Goal: Transaction & Acquisition: Purchase product/service

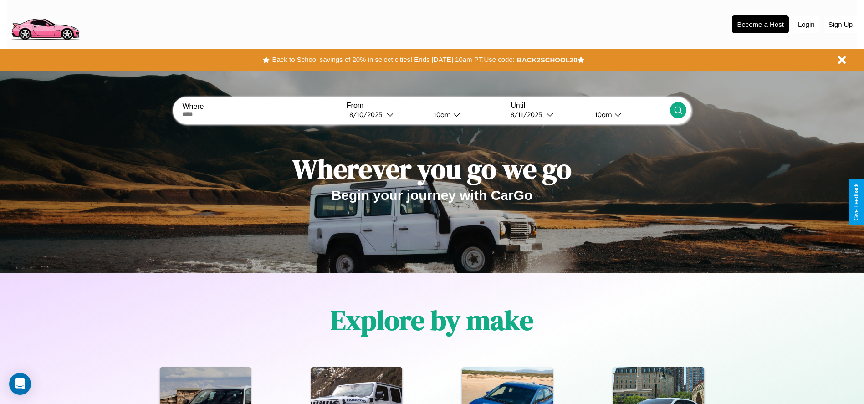
click at [262, 114] on input "text" at bounding box center [261, 114] width 159 height 7
type input "**********"
click at [386, 114] on div "8 / 10 / 2025" at bounding box center [367, 114] width 37 height 9
select select "*"
select select "****"
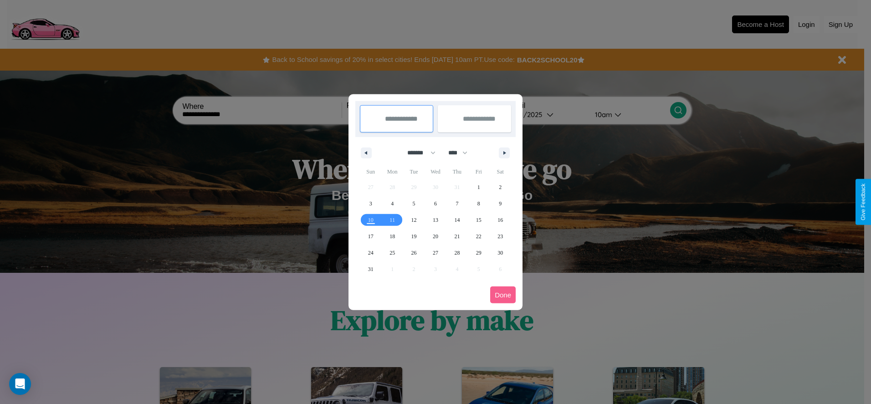
drag, startPoint x: 417, startPoint y: 153, endPoint x: 435, endPoint y: 183, distance: 35.1
click at [417, 153] on select "******* ******** ***** ***** *** **** **** ****** ********* ******* ******** **…" at bounding box center [419, 152] width 39 height 15
select select "*"
drag, startPoint x: 462, startPoint y: 153, endPoint x: 435, endPoint y: 183, distance: 40.0
click at [462, 153] on select "**** **** **** **** **** **** **** **** **** **** **** **** **** **** **** ****…" at bounding box center [456, 152] width 27 height 15
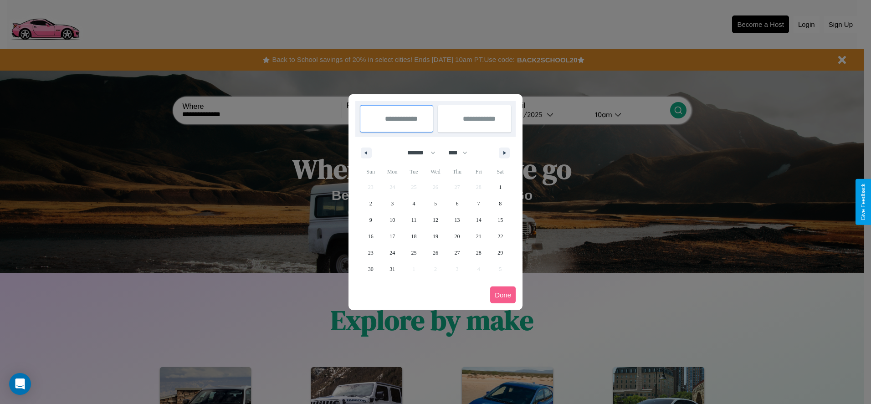
select select "****"
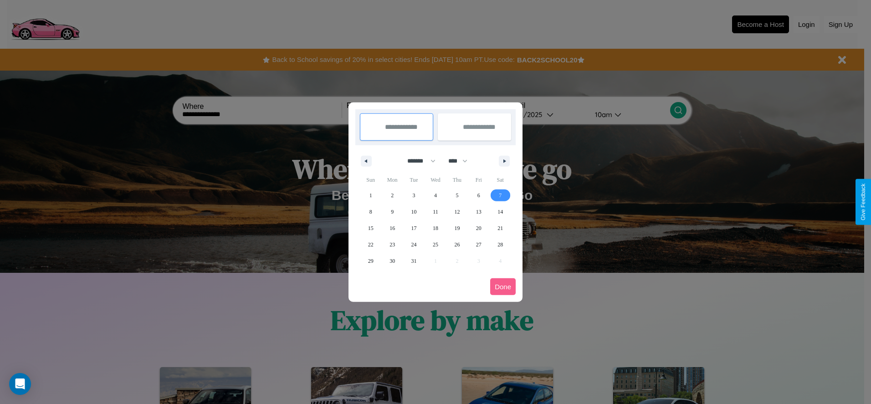
click at [500, 195] on span "7" at bounding box center [500, 195] width 3 height 16
type input "**********"
click at [413, 228] on span "17" at bounding box center [413, 228] width 5 height 16
type input "**********"
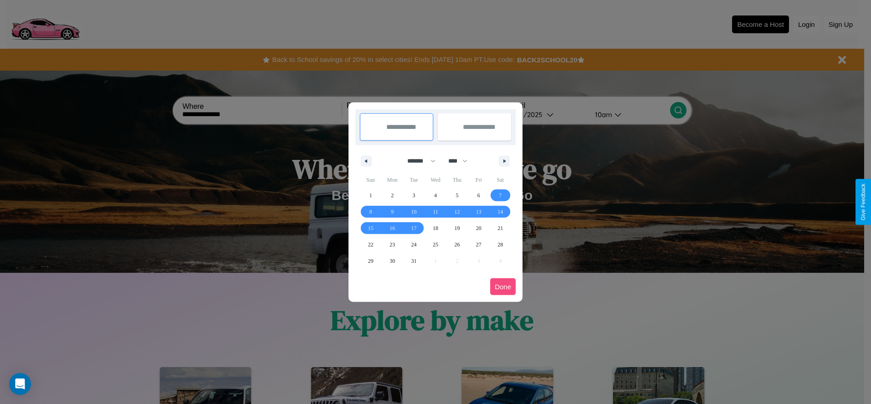
click at [503, 286] on button "Done" at bounding box center [502, 286] width 25 height 17
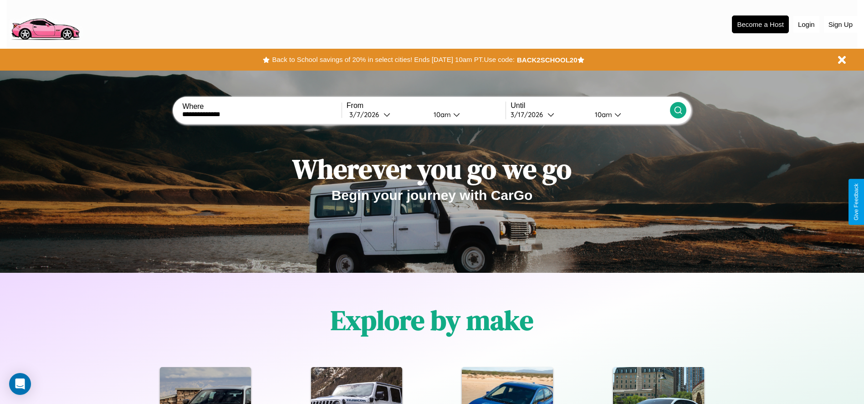
click at [678, 110] on icon at bounding box center [677, 110] width 9 height 9
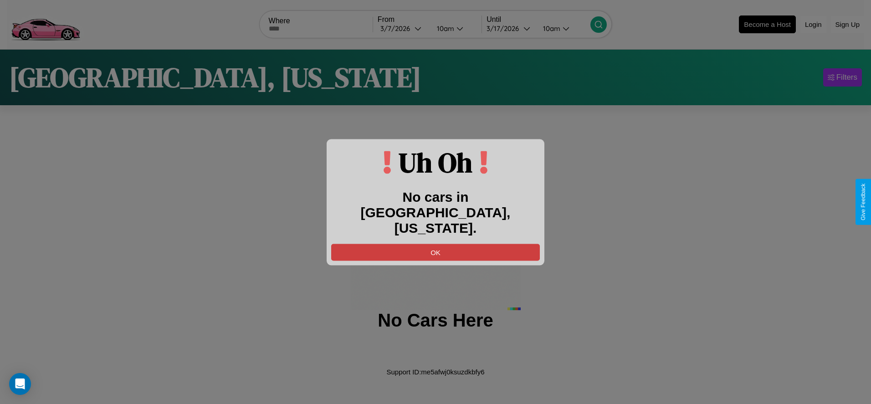
click at [435, 244] on button "OK" at bounding box center [435, 252] width 209 height 17
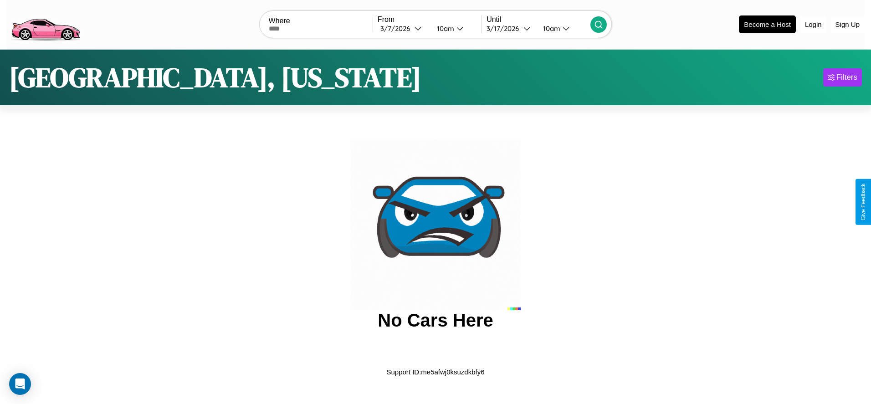
click at [45, 23] on img at bounding box center [45, 24] width 77 height 38
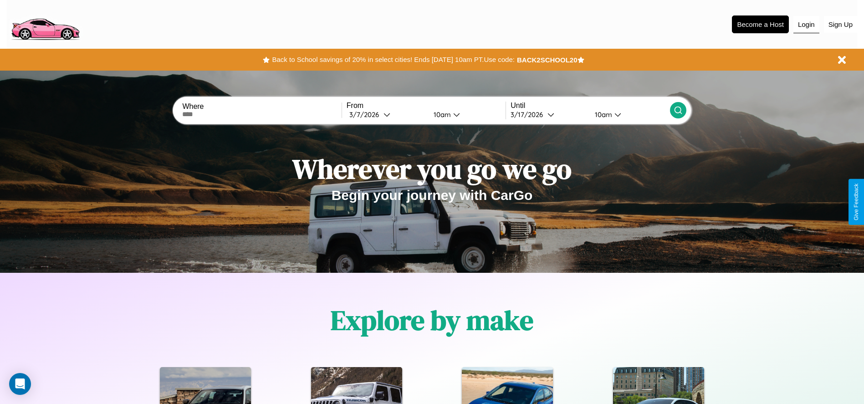
click at [806, 24] on button "Login" at bounding box center [806, 24] width 26 height 17
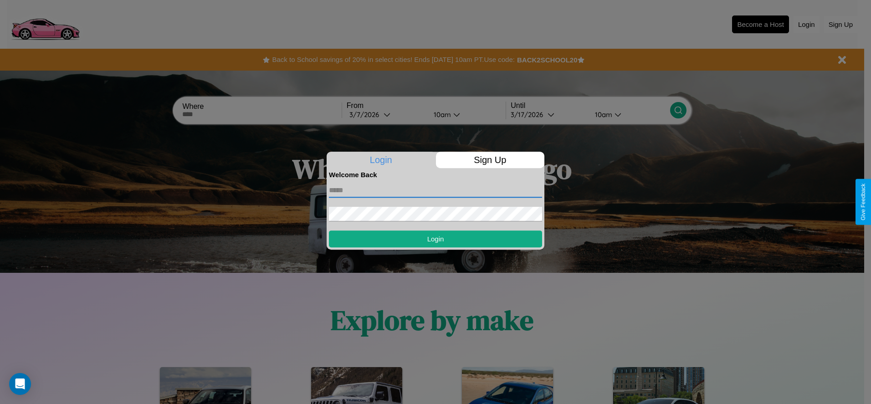
click at [435, 190] on input "text" at bounding box center [435, 190] width 213 height 15
type input "**********"
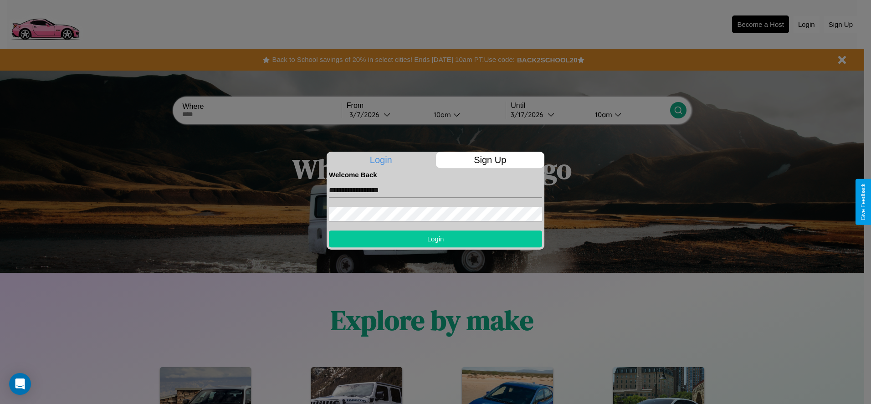
click at [435, 239] on button "Login" at bounding box center [435, 238] width 213 height 17
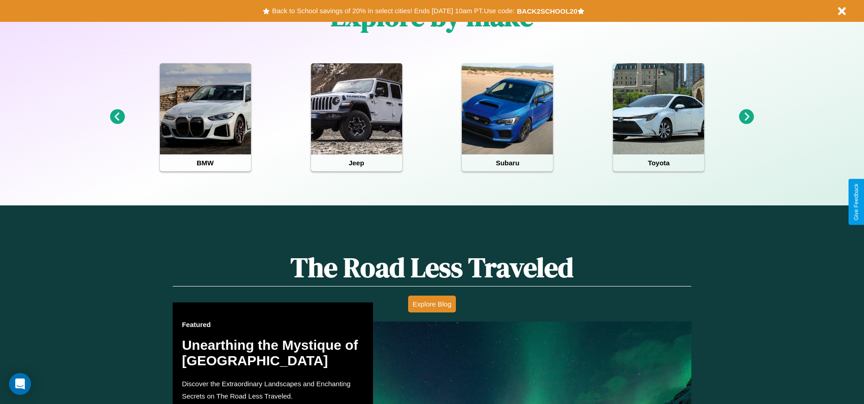
scroll to position [795, 0]
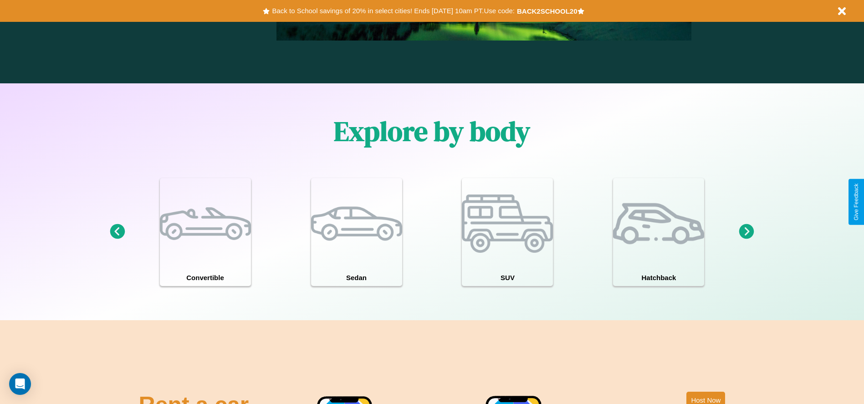
click at [746, 232] on icon at bounding box center [746, 231] width 15 height 15
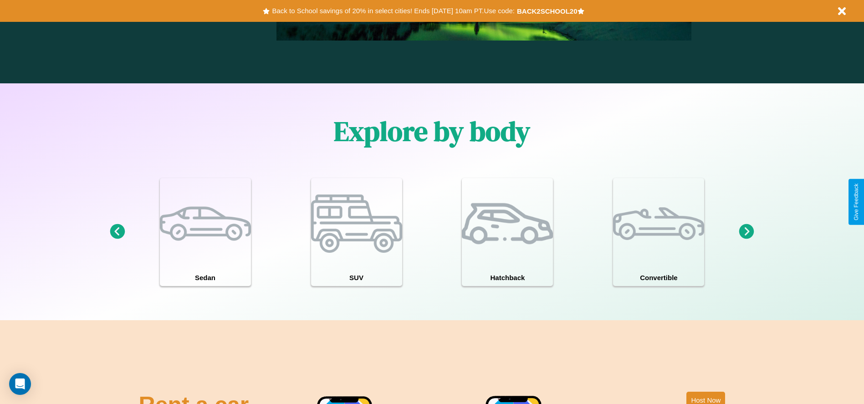
click at [746, 232] on icon at bounding box center [746, 231] width 15 height 15
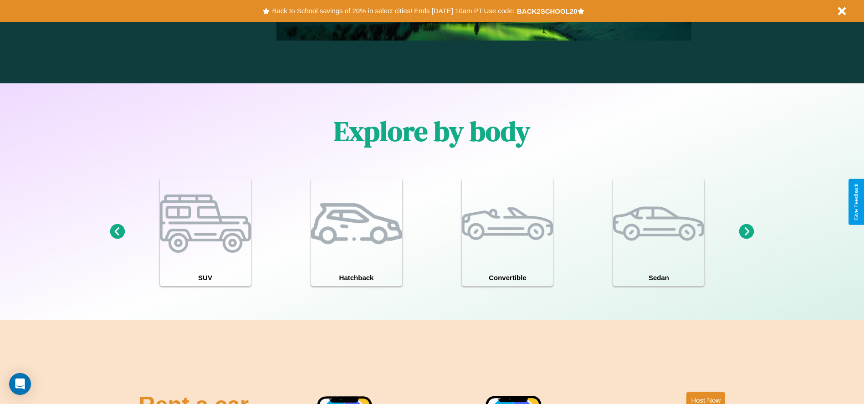
click at [746, 232] on icon at bounding box center [746, 231] width 15 height 15
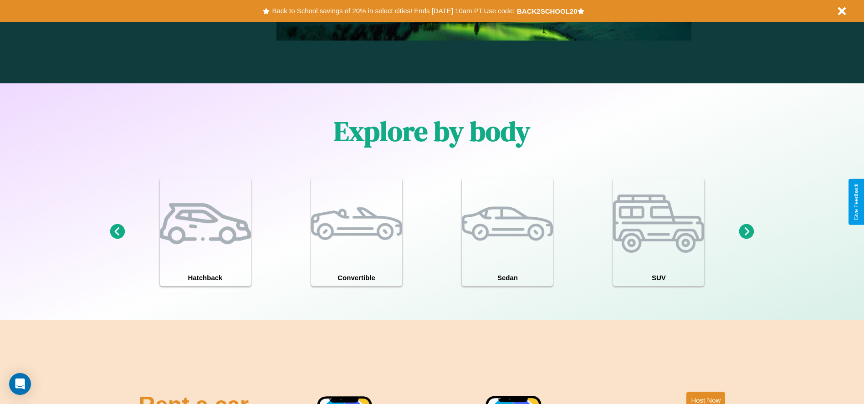
click at [746, 232] on icon at bounding box center [746, 231] width 15 height 15
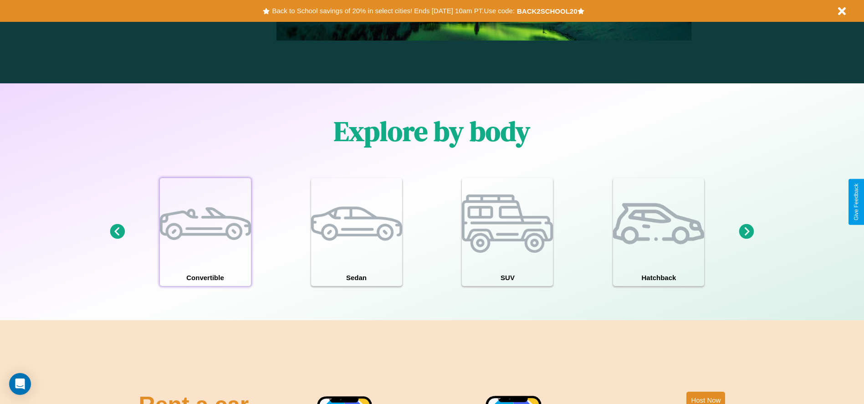
click at [205, 232] on div at bounding box center [205, 223] width 91 height 91
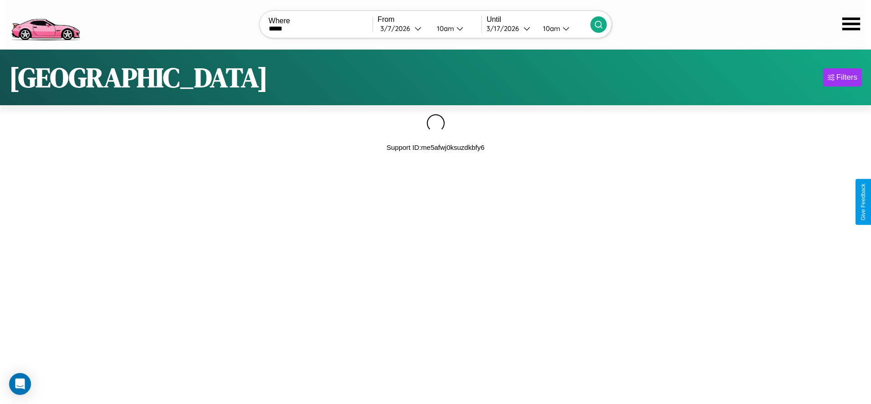
type input "*****"
click at [598, 24] on icon at bounding box center [598, 24] width 9 height 9
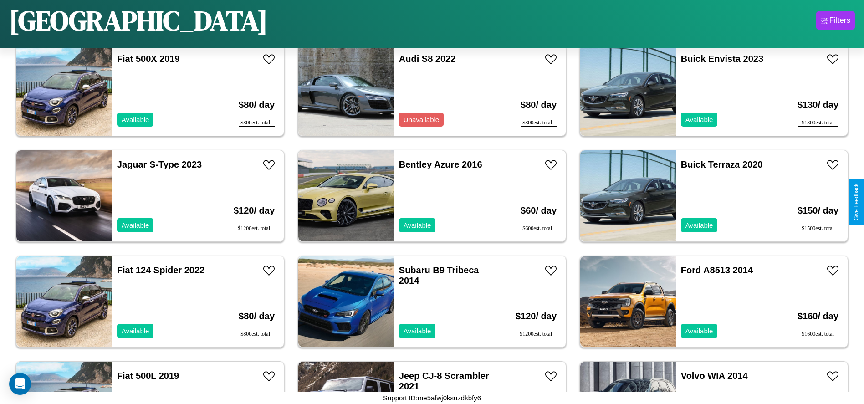
scroll to position [1263, 0]
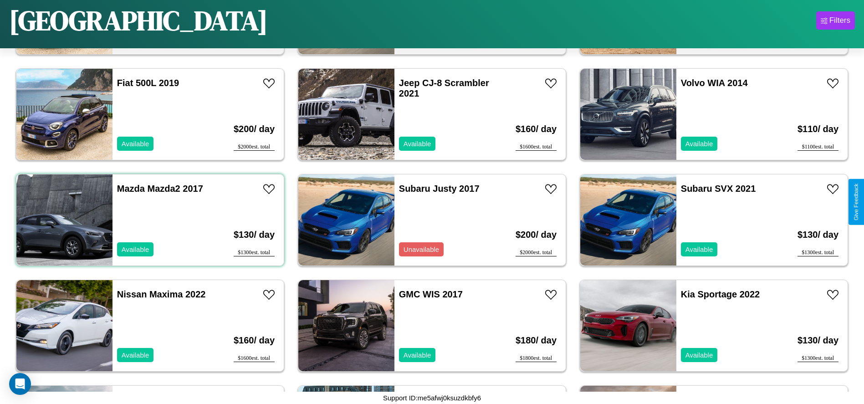
click at [149, 220] on div "Mazda Mazda2 2017 Available" at bounding box center [164, 219] width 105 height 91
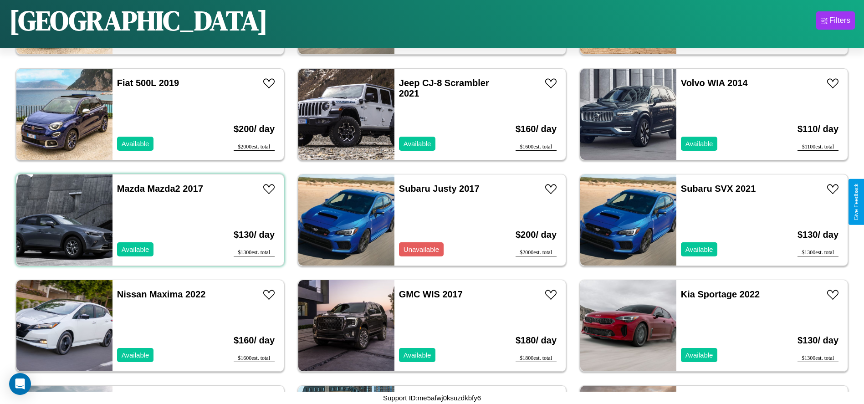
click at [149, 220] on div "Mazda Mazda2 2017 Available" at bounding box center [164, 219] width 105 height 91
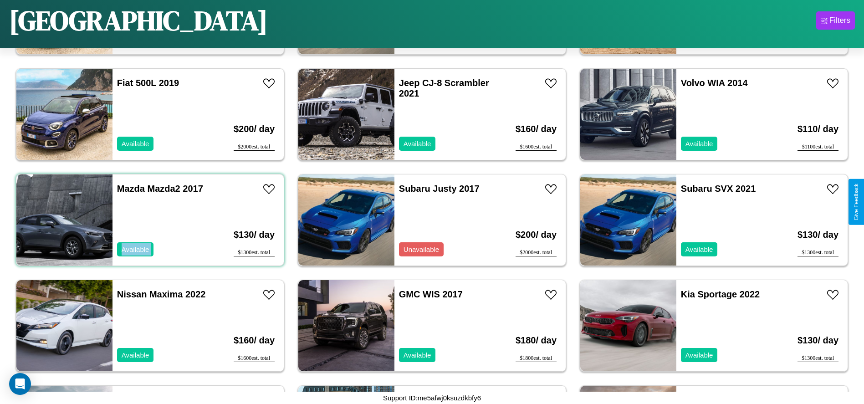
click at [149, 220] on div "Mazda Mazda2 2017 Available" at bounding box center [164, 219] width 105 height 91
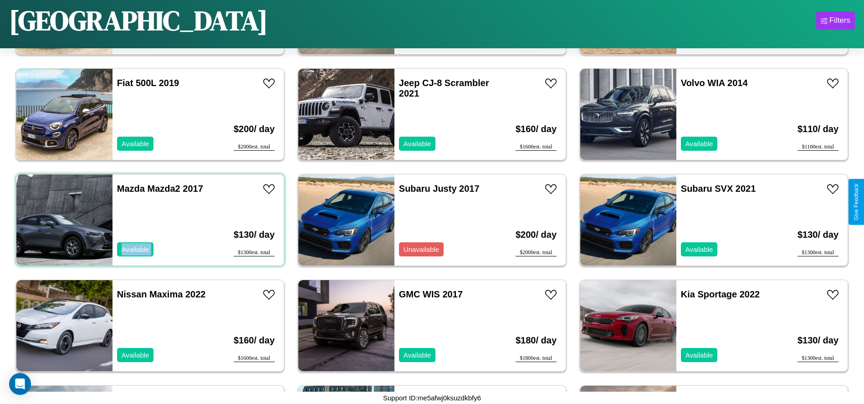
click at [149, 220] on div "Mazda Mazda2 2017 Available" at bounding box center [164, 219] width 105 height 91
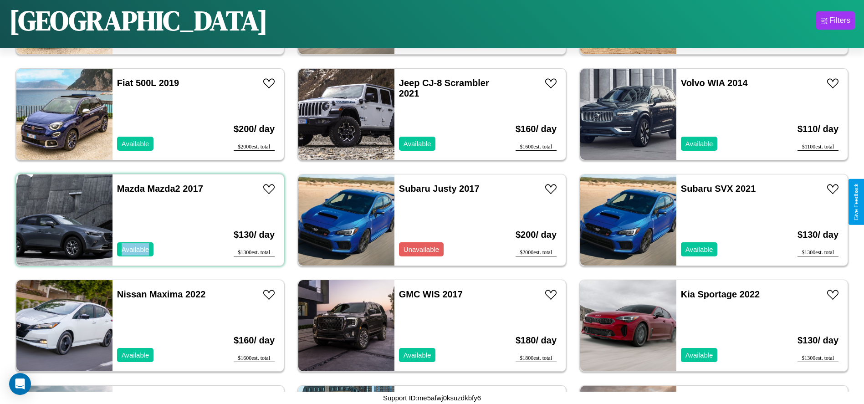
click at [149, 220] on div "Mazda Mazda2 2017 Available" at bounding box center [164, 219] width 105 height 91
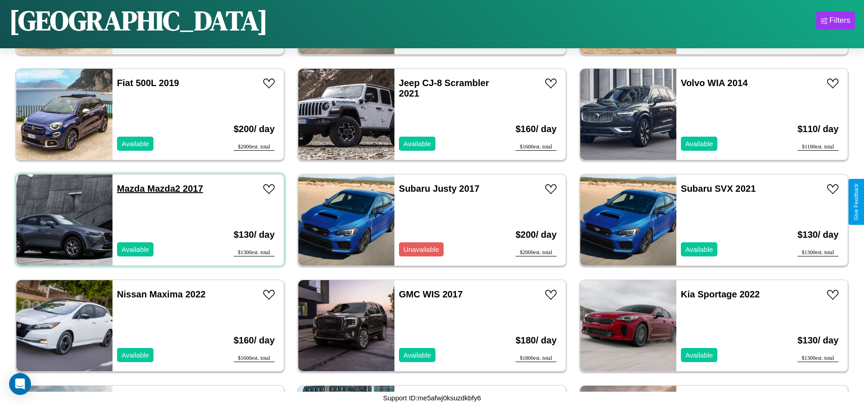
click at [130, 188] on link "Mazda Mazda2 2017" at bounding box center [160, 188] width 86 height 10
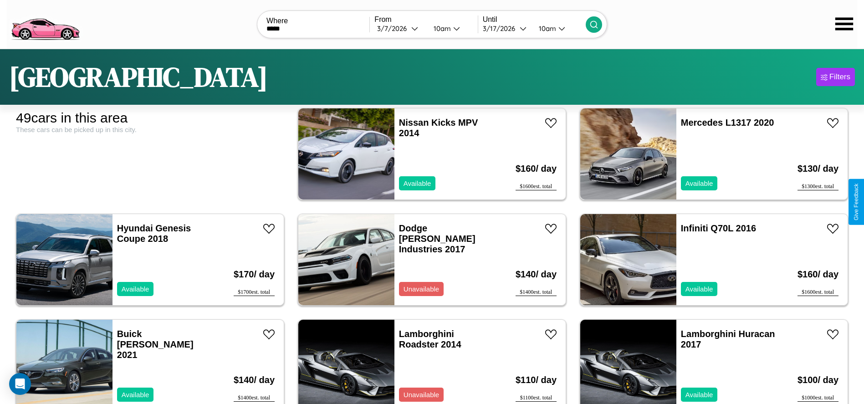
scroll to position [0, 0]
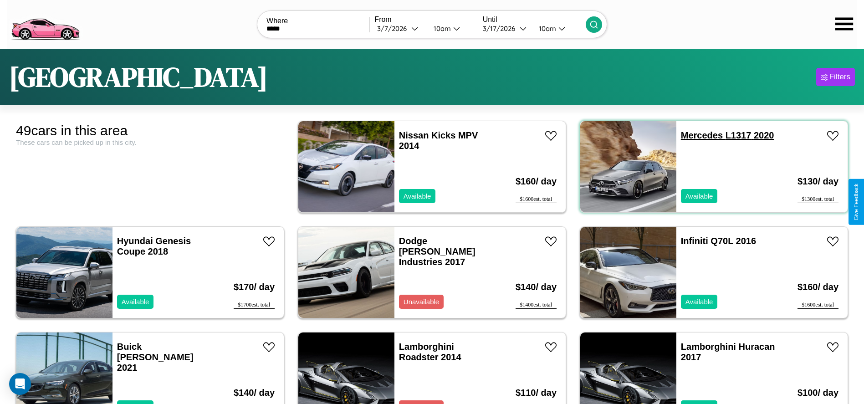
click at [696, 135] on link "Mercedes L1317 2020" at bounding box center [727, 135] width 93 height 10
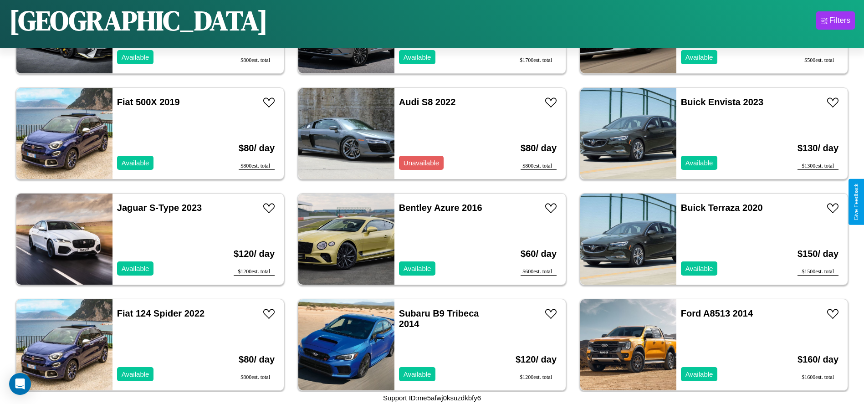
scroll to position [1263, 0]
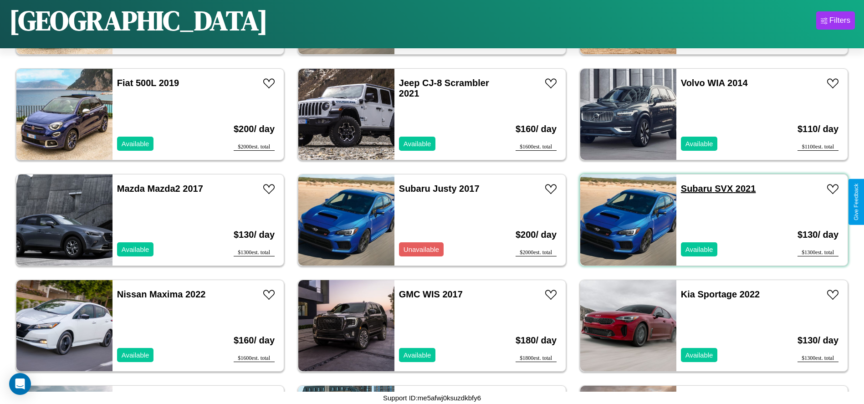
click at [691, 188] on link "Subaru SVX 2021" at bounding box center [718, 188] width 75 height 10
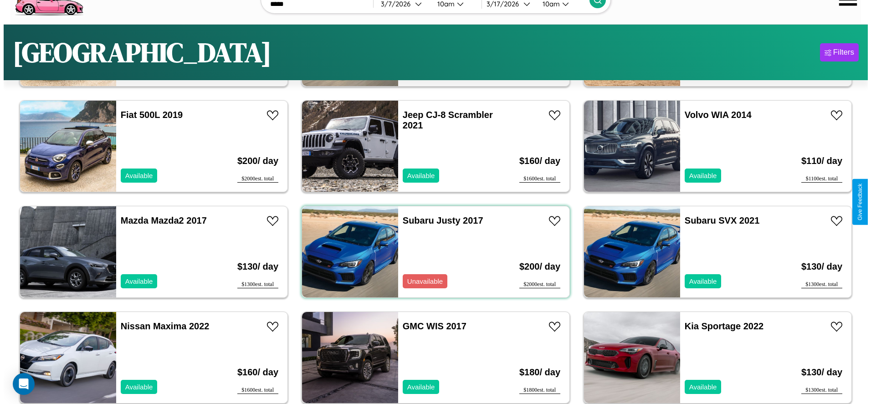
scroll to position [0, 0]
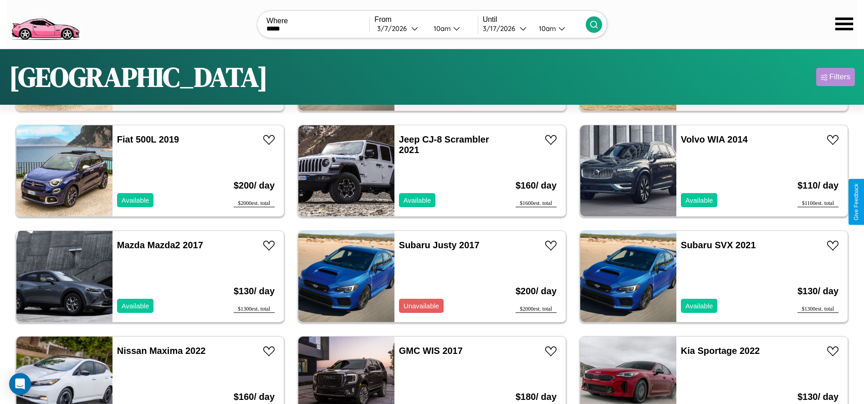
click at [835, 77] on div "Filters" at bounding box center [839, 76] width 21 height 9
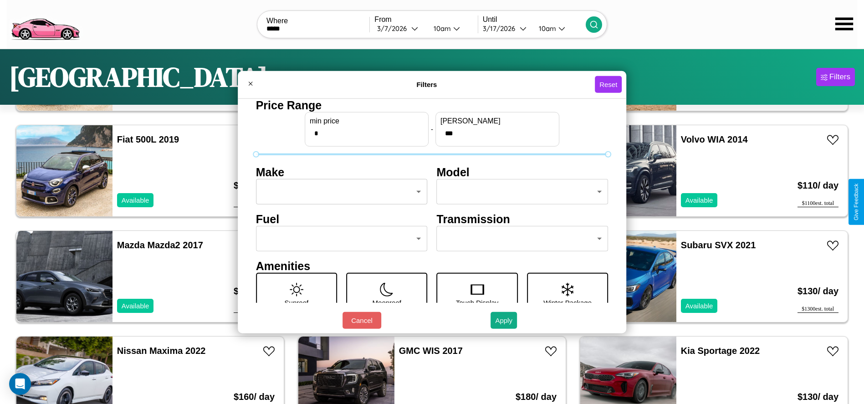
click at [339, 192] on body "CarGo Where ***** From 3 / 7 / 2026 10am Until 3 / 17 / 2026 10am Miami Filters…" at bounding box center [432, 230] width 864 height 460
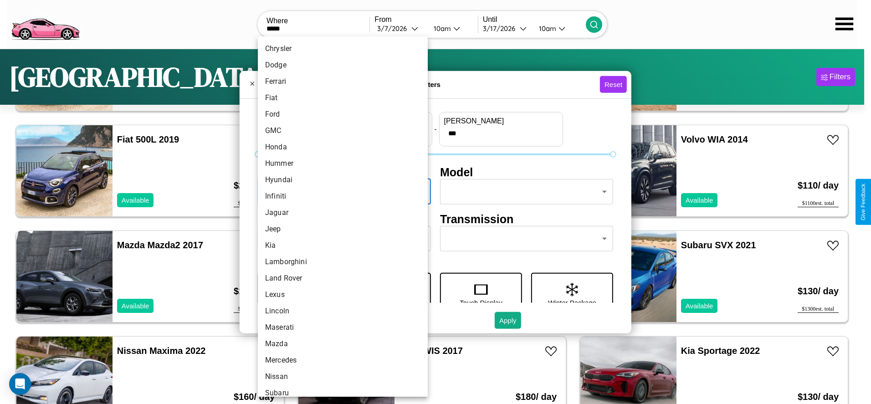
scroll to position [237, 0]
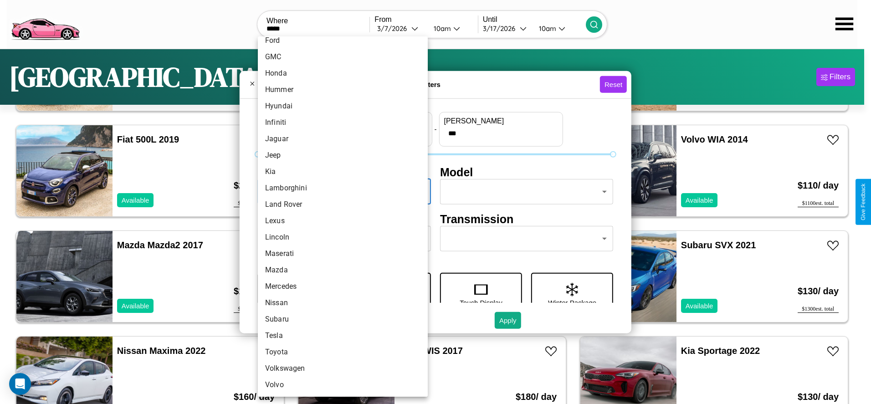
click at [339, 237] on li "Lincoln" at bounding box center [343, 237] width 170 height 16
type input "*******"
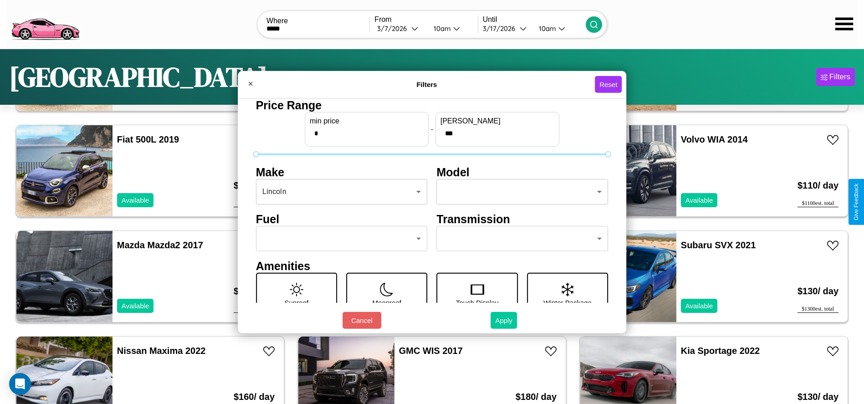
click at [504, 320] on button "Apply" at bounding box center [503, 320] width 26 height 17
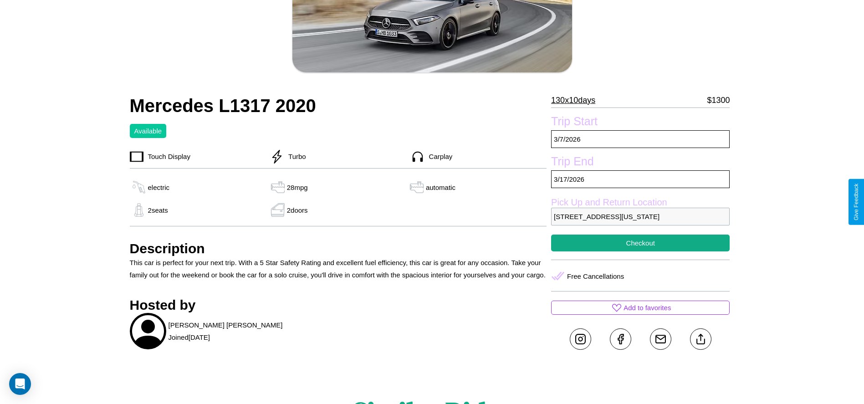
scroll to position [303, 0]
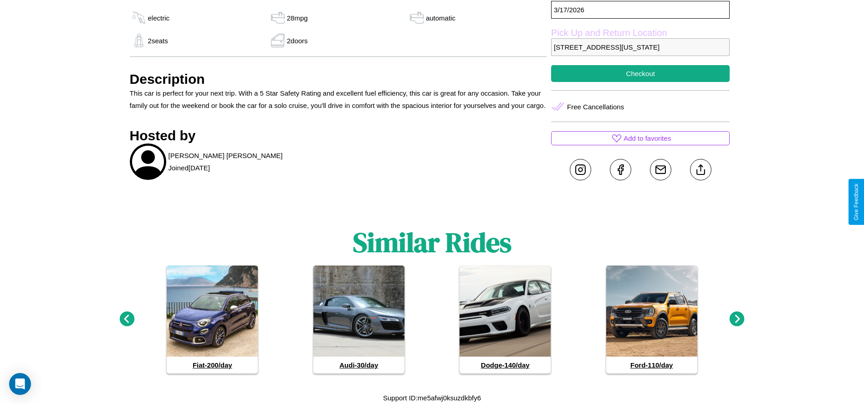
click at [737, 319] on icon at bounding box center [736, 318] width 15 height 15
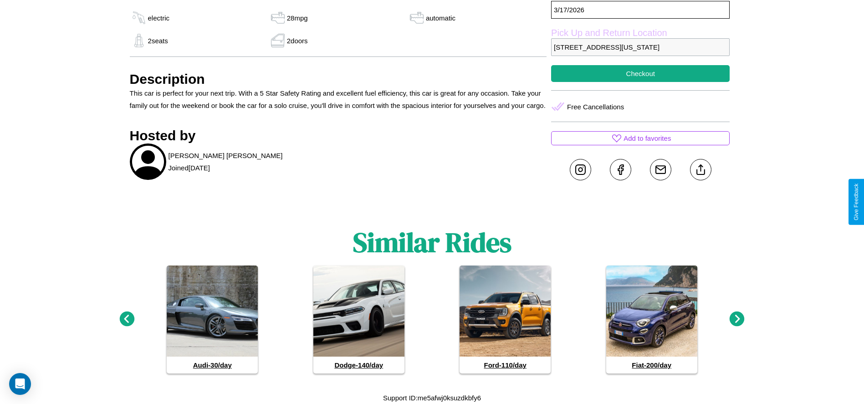
click at [737, 319] on icon at bounding box center [736, 318] width 15 height 15
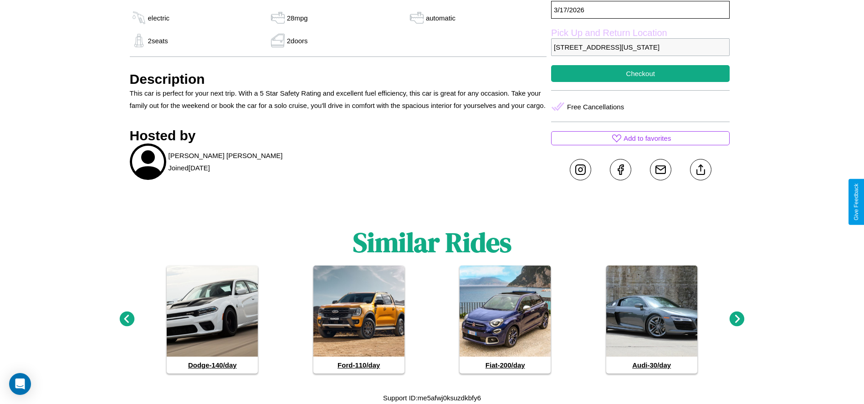
click at [737, 319] on icon at bounding box center [736, 318] width 15 height 15
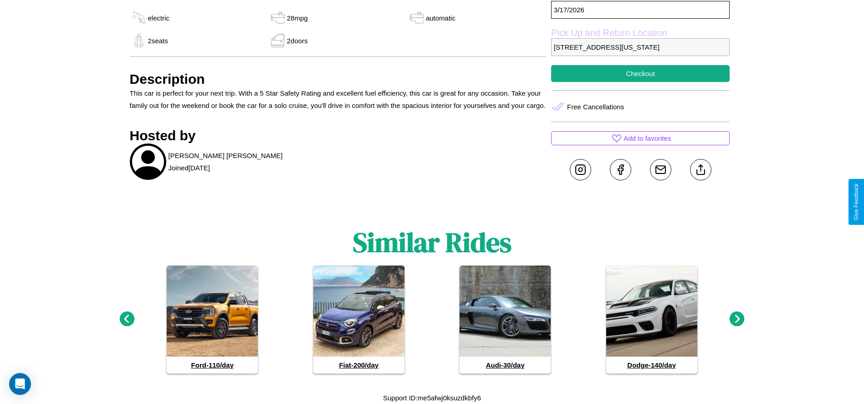
click at [127, 319] on icon at bounding box center [126, 318] width 15 height 15
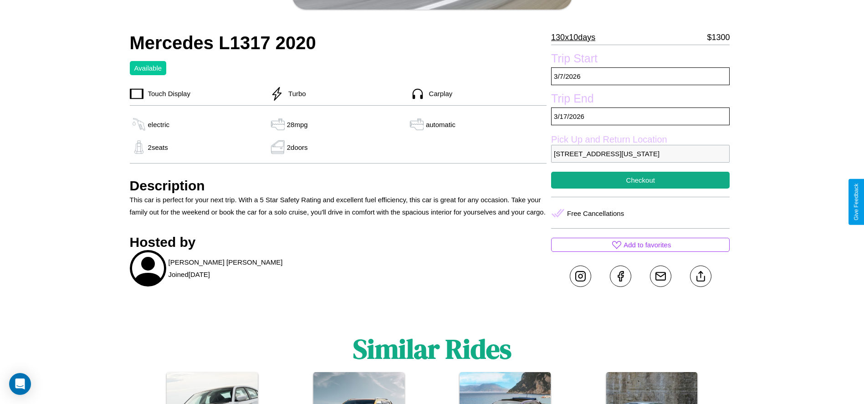
scroll to position [174, 0]
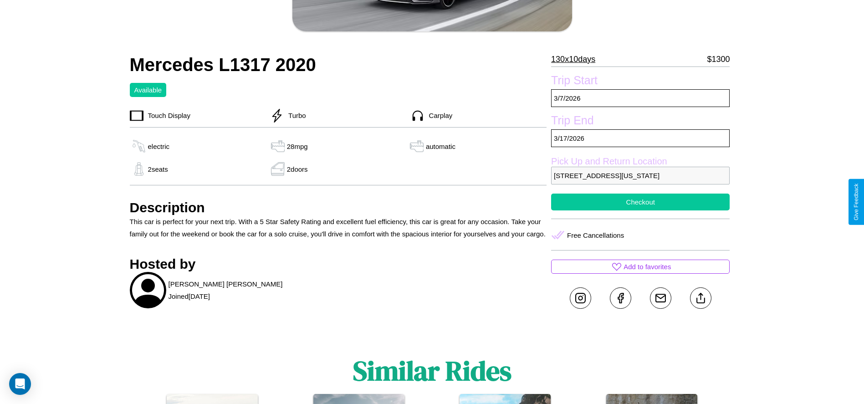
click at [640, 202] on button "Checkout" at bounding box center [640, 202] width 178 height 17
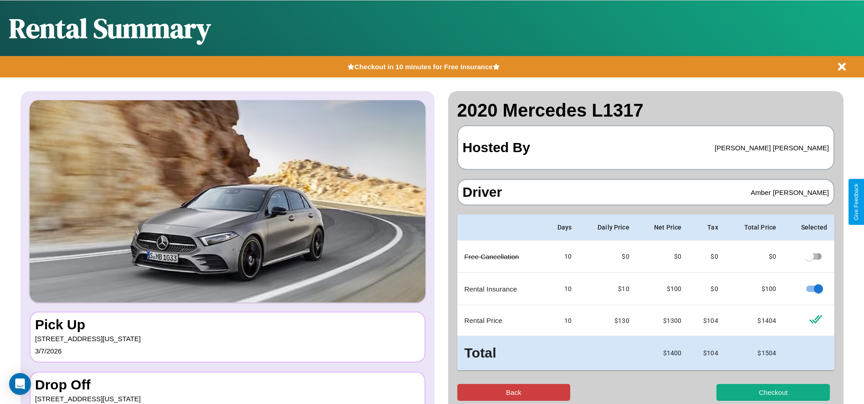
click at [513, 392] on button "Back" at bounding box center [513, 392] width 113 height 17
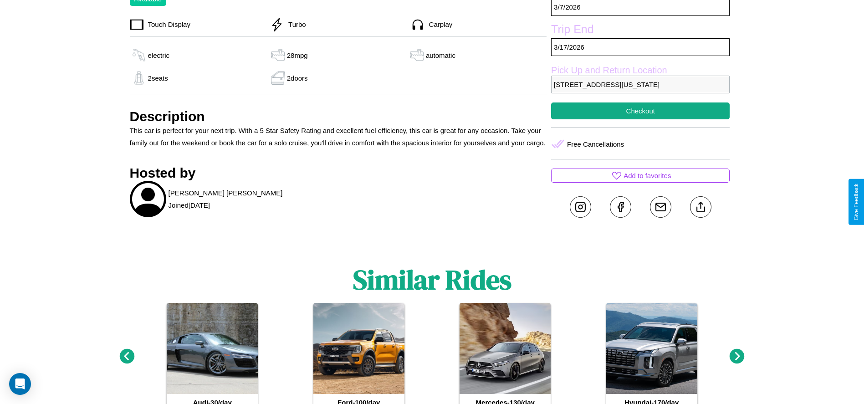
scroll to position [270, 0]
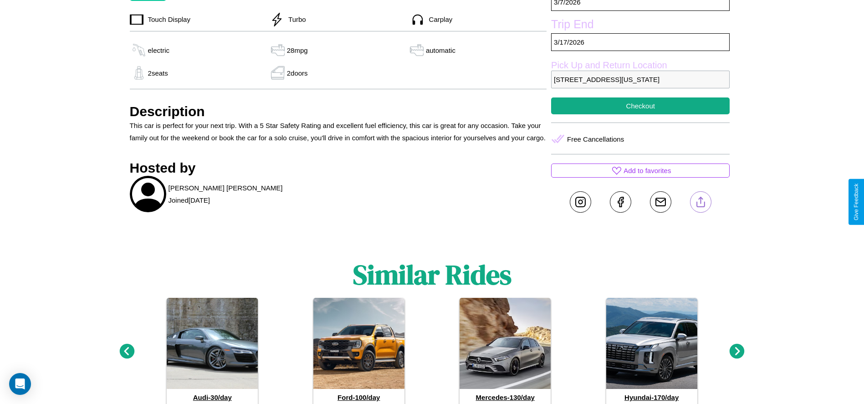
click at [700, 202] on line at bounding box center [700, 200] width 0 height 6
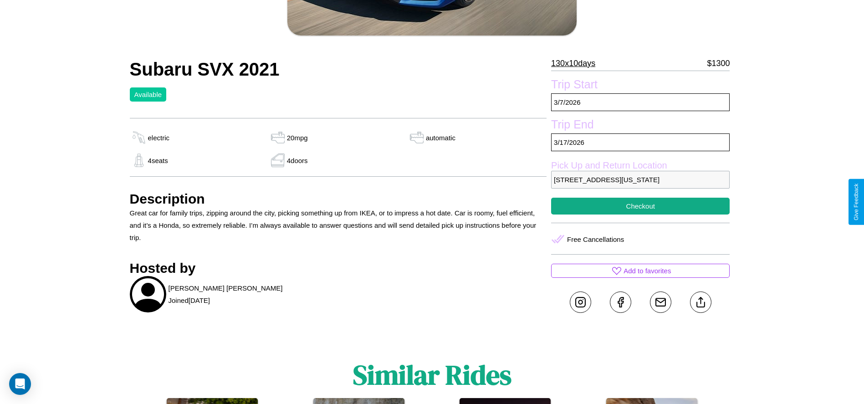
scroll to position [224, 0]
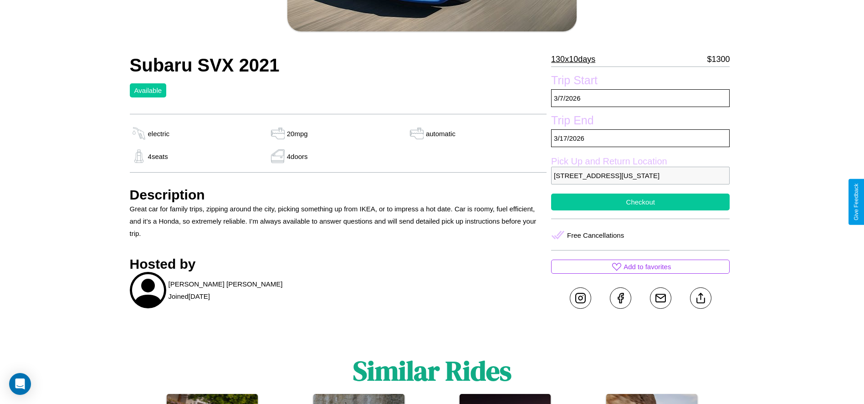
click at [640, 202] on button "Checkout" at bounding box center [640, 202] width 178 height 17
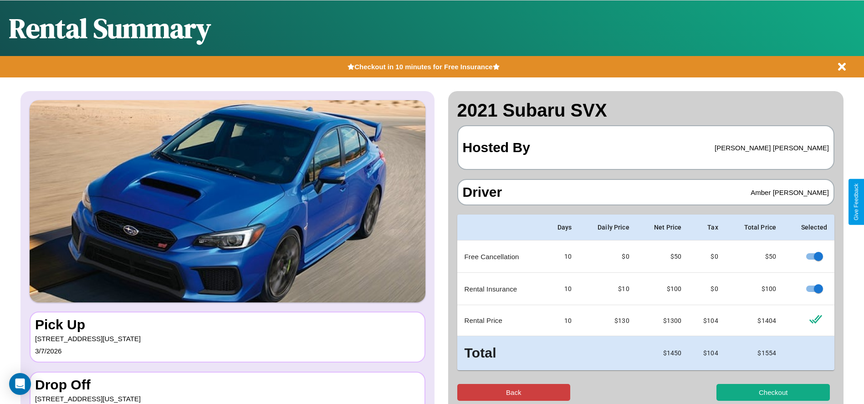
click at [513, 392] on button "Back" at bounding box center [513, 392] width 113 height 17
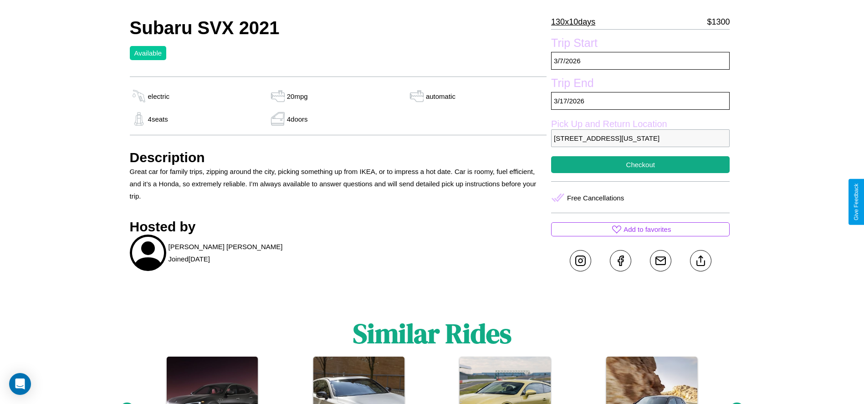
scroll to position [352, 0]
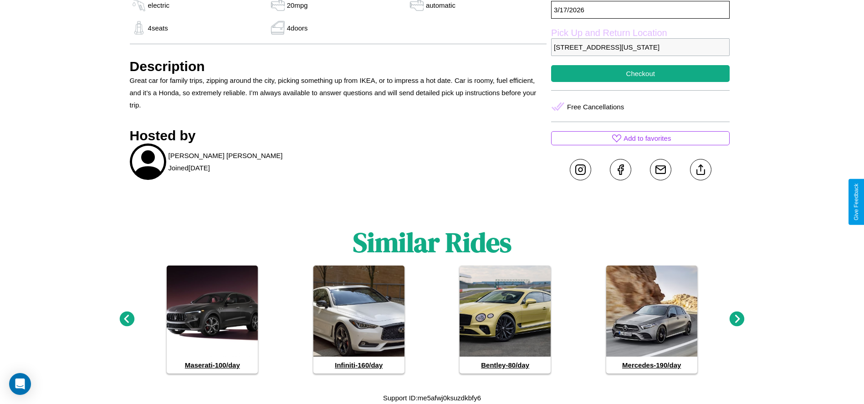
click at [127, 319] on icon at bounding box center [126, 318] width 15 height 15
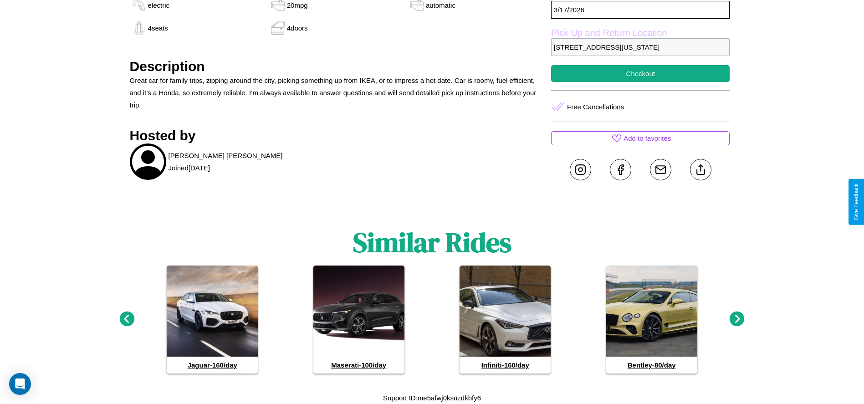
click at [737, 319] on icon at bounding box center [736, 318] width 15 height 15
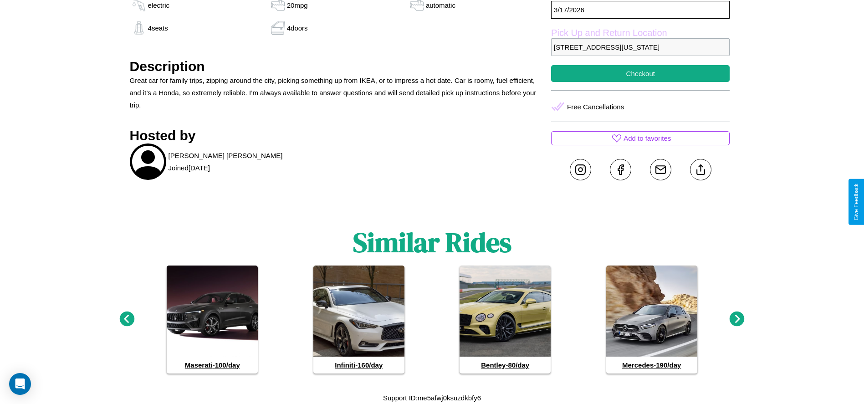
click at [127, 319] on icon at bounding box center [126, 318] width 15 height 15
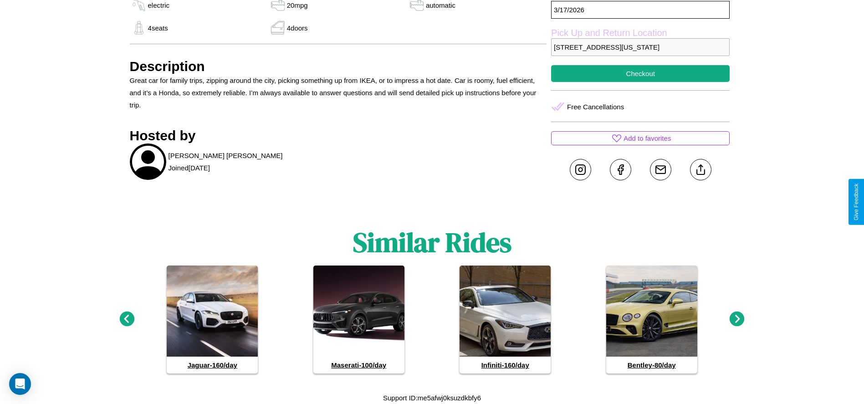
click at [127, 319] on icon at bounding box center [126, 318] width 15 height 15
